Goal: Obtain resource: Obtain resource

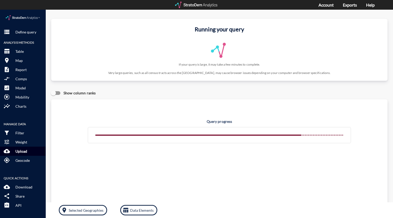
click p "Upload"
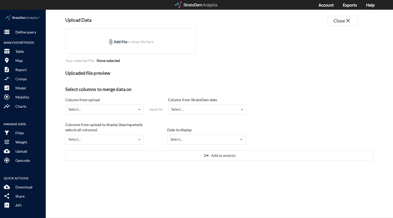
click h4 "Uploaded file preview"
click link "Add file"
click strong "None selected"
click h4 "Uploaded file preview"
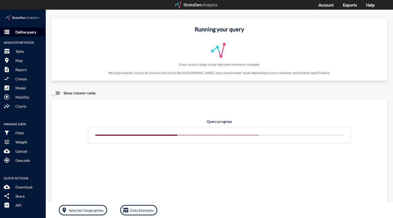
click p "Define query"
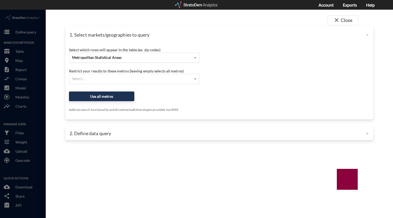
click div "Metropolitan Statistical Areas"
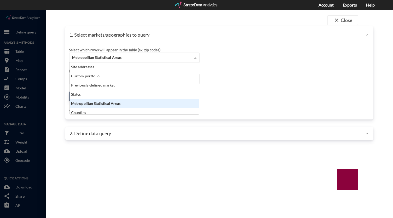
scroll to position [48, 126]
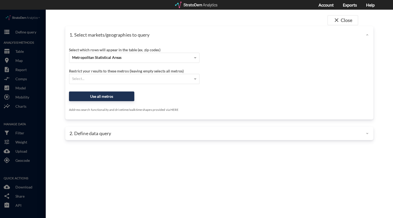
click div "1. Select markets/geographies to query"
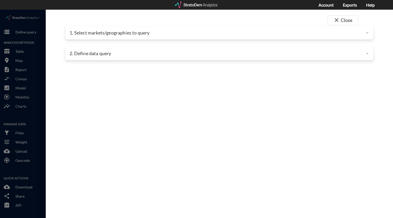
click div "1. Select markets/geographies to query"
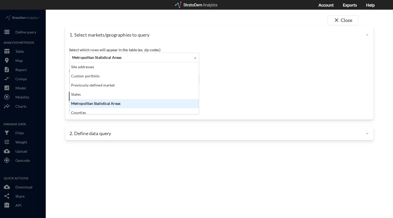
click span "Metropolitan Statistical Areas"
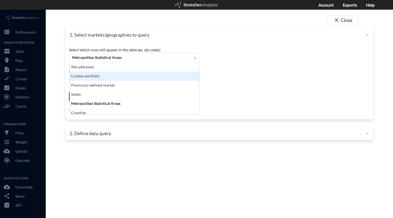
click div "Custom portfolio"
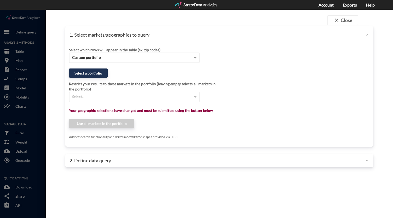
click button "Select a portfolio"
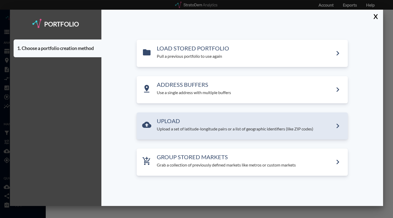
click at [208, 131] on p "Upload a set of latitude-longitude pairs or a list of geographic identifiers (l…" at bounding box center [245, 129] width 176 height 6
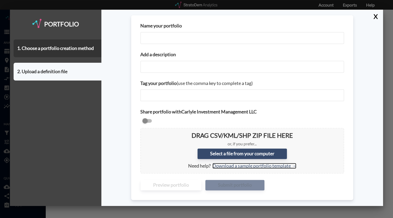
click at [240, 165] on link "Download a sample portfolio template →" at bounding box center [254, 166] width 84 height 6
click at [218, 168] on link "Download a sample portfolio template →" at bounding box center [254, 166] width 84 height 6
